Goal: Navigation & Orientation: Find specific page/section

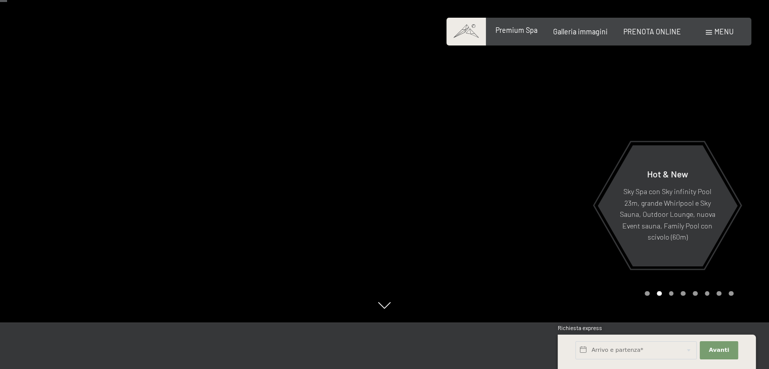
click at [530, 31] on span "Premium Spa" at bounding box center [517, 30] width 42 height 9
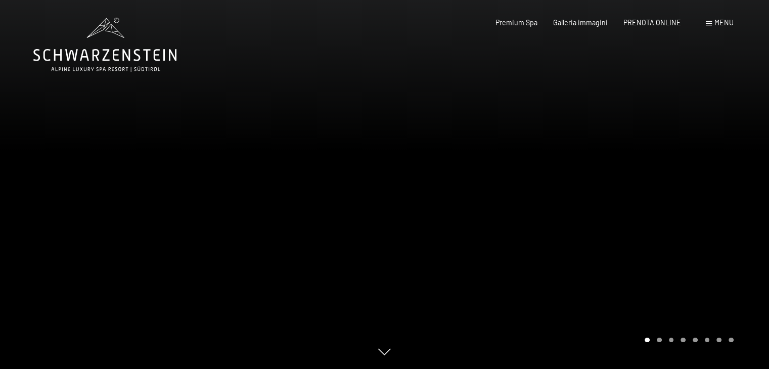
click at [651, 163] on div at bounding box center [577, 184] width 385 height 369
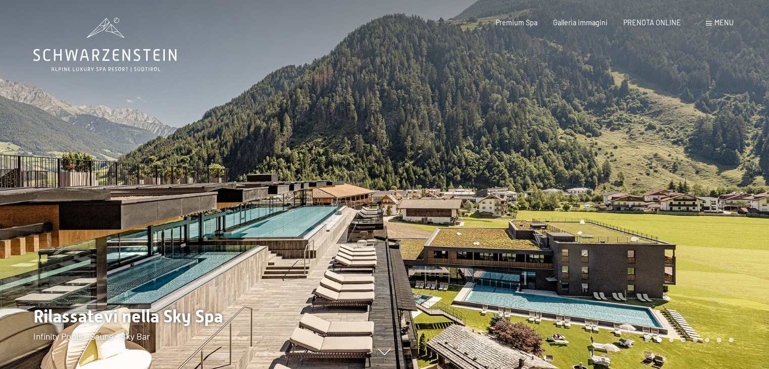
click at [429, 214] on div at bounding box center [577, 184] width 385 height 369
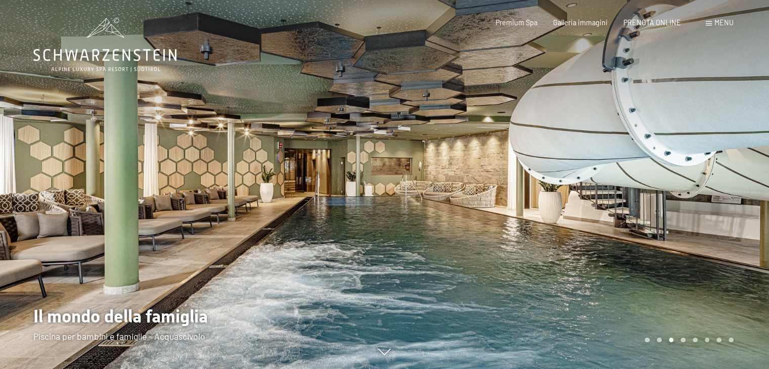
click at [417, 219] on div at bounding box center [577, 184] width 385 height 369
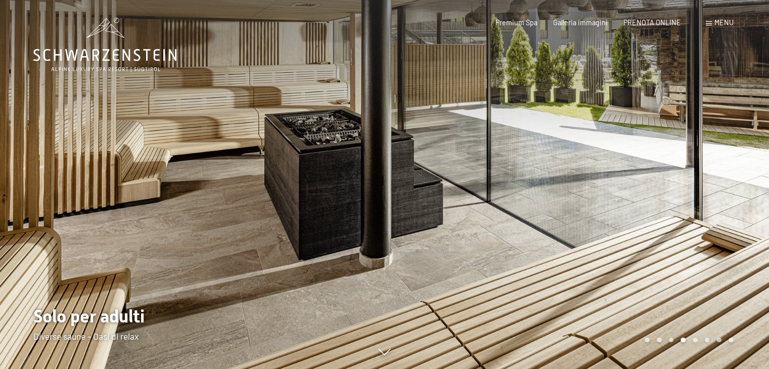
click at [417, 219] on div at bounding box center [577, 184] width 385 height 369
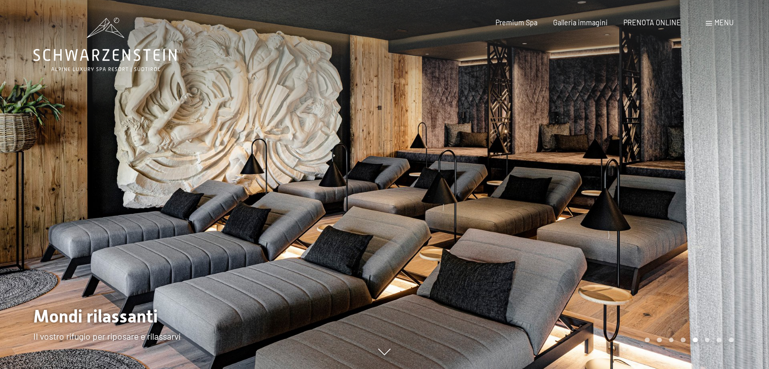
click at [417, 219] on div at bounding box center [577, 184] width 385 height 369
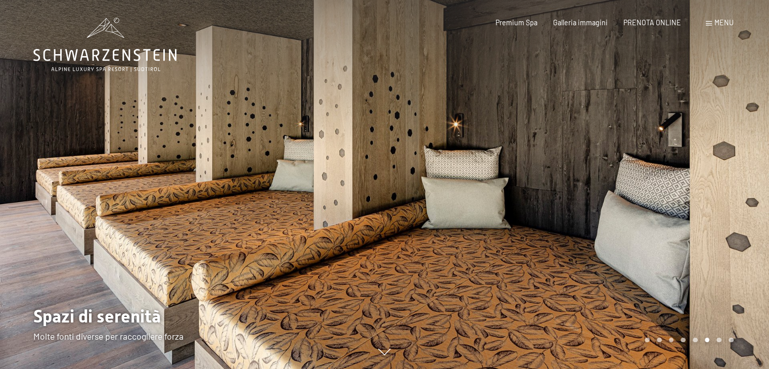
click at [417, 219] on div at bounding box center [577, 184] width 385 height 369
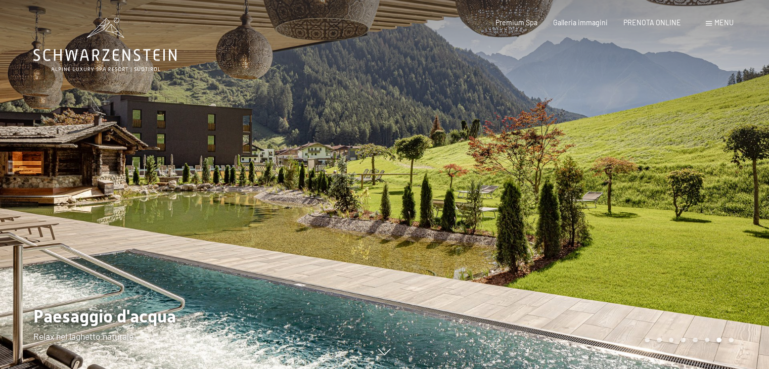
click at [417, 219] on div at bounding box center [577, 184] width 385 height 369
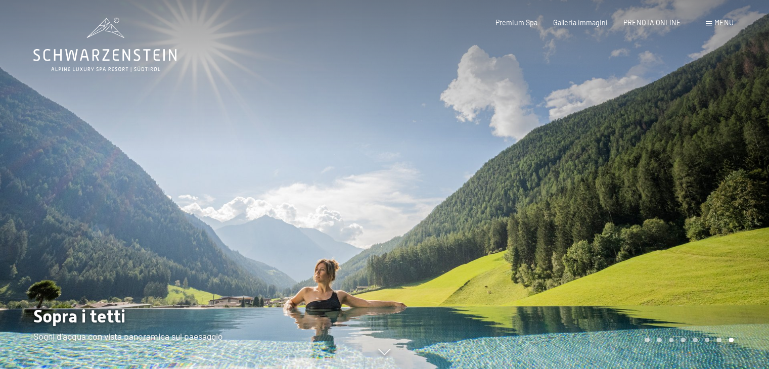
click at [417, 219] on div at bounding box center [577, 184] width 385 height 369
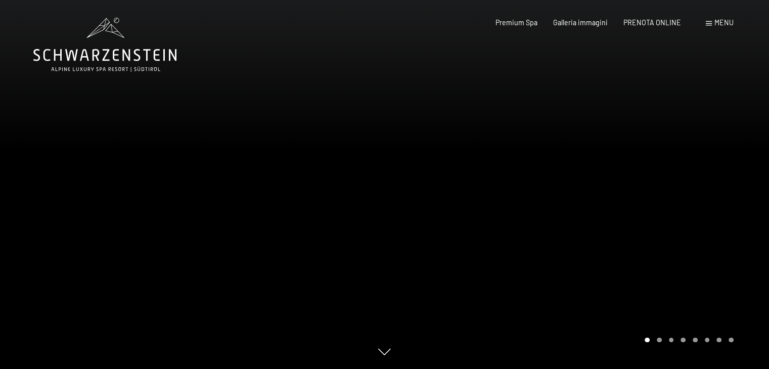
click at [417, 219] on div at bounding box center [577, 184] width 385 height 369
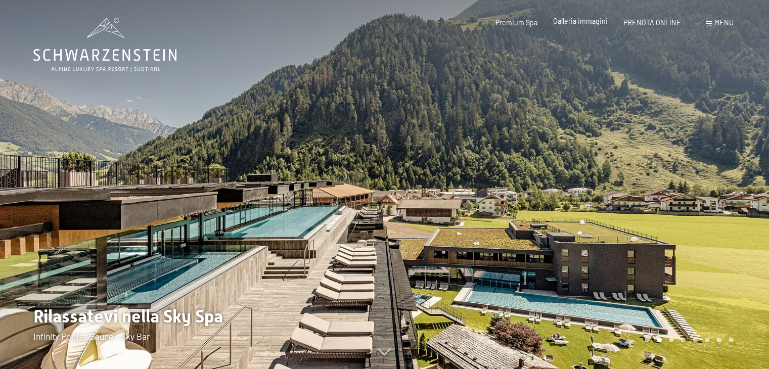
click at [568, 20] on span "Galleria immagini" at bounding box center [580, 21] width 55 height 9
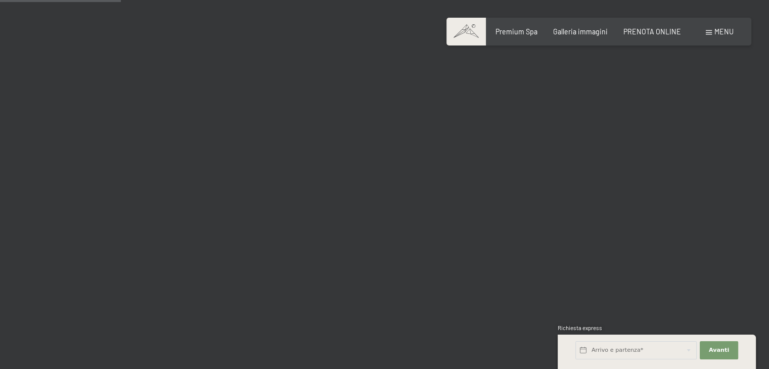
scroll to position [1726, 0]
